Goal: Download file/media

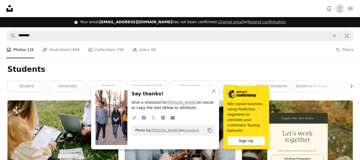
scroll to position [663, 0]
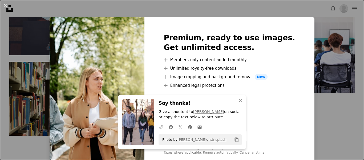
click at [317, 124] on div "An X shape Premium, ready to use images. Get unlimited access. A plus sign Memb…" at bounding box center [182, 80] width 364 height 160
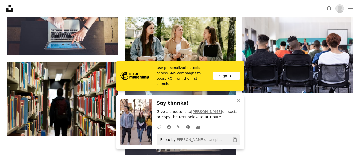
click at [234, 139] on icon "Copy to clipboard" at bounding box center [235, 139] width 4 height 5
click at [236, 100] on icon "An X shape" at bounding box center [239, 100] width 6 height 6
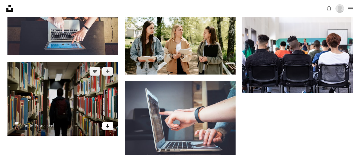
click at [109, 127] on icon "Arrow pointing down" at bounding box center [108, 125] width 4 height 6
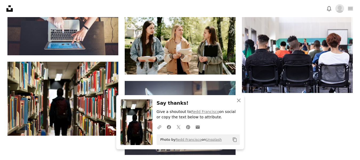
click at [239, 100] on icon "button" at bounding box center [239, 100] width 4 height 4
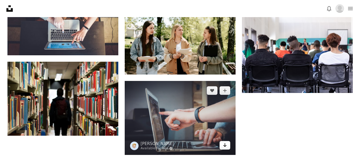
click at [226, 147] on icon "Arrow pointing down" at bounding box center [225, 145] width 4 height 6
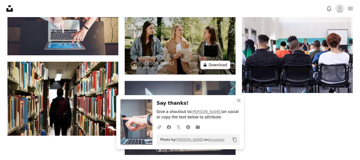
click at [222, 65] on button "A lock Download" at bounding box center [215, 65] width 30 height 9
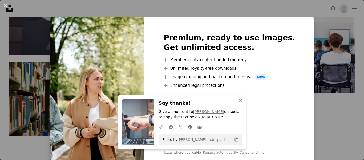
click at [324, 114] on div "An X shape Premium, ready to use images. Get unlimited access. A plus sign Memb…" at bounding box center [182, 80] width 364 height 160
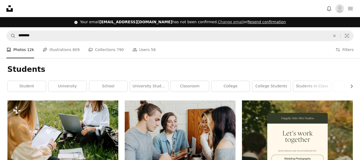
click at [252, 24] on button "Resend confirmation" at bounding box center [266, 21] width 38 height 5
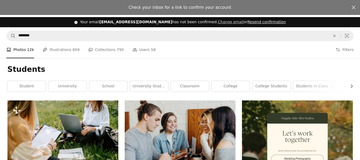
click at [251, 22] on button "Resend confirmation" at bounding box center [266, 21] width 38 height 5
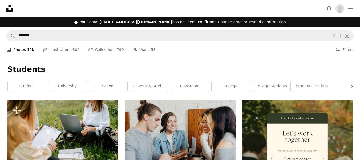
click at [251, 22] on button "Resend confirmation" at bounding box center [266, 21] width 38 height 5
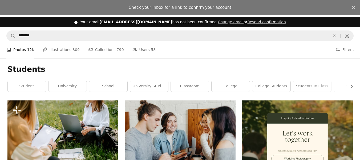
click at [251, 22] on button "Resend confirmation" at bounding box center [266, 21] width 38 height 5
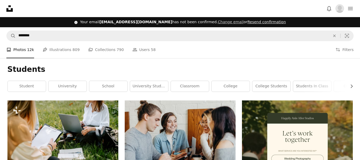
click at [251, 22] on button "Resend confirmation" at bounding box center [266, 21] width 38 height 5
